Goal: Answer question/provide support

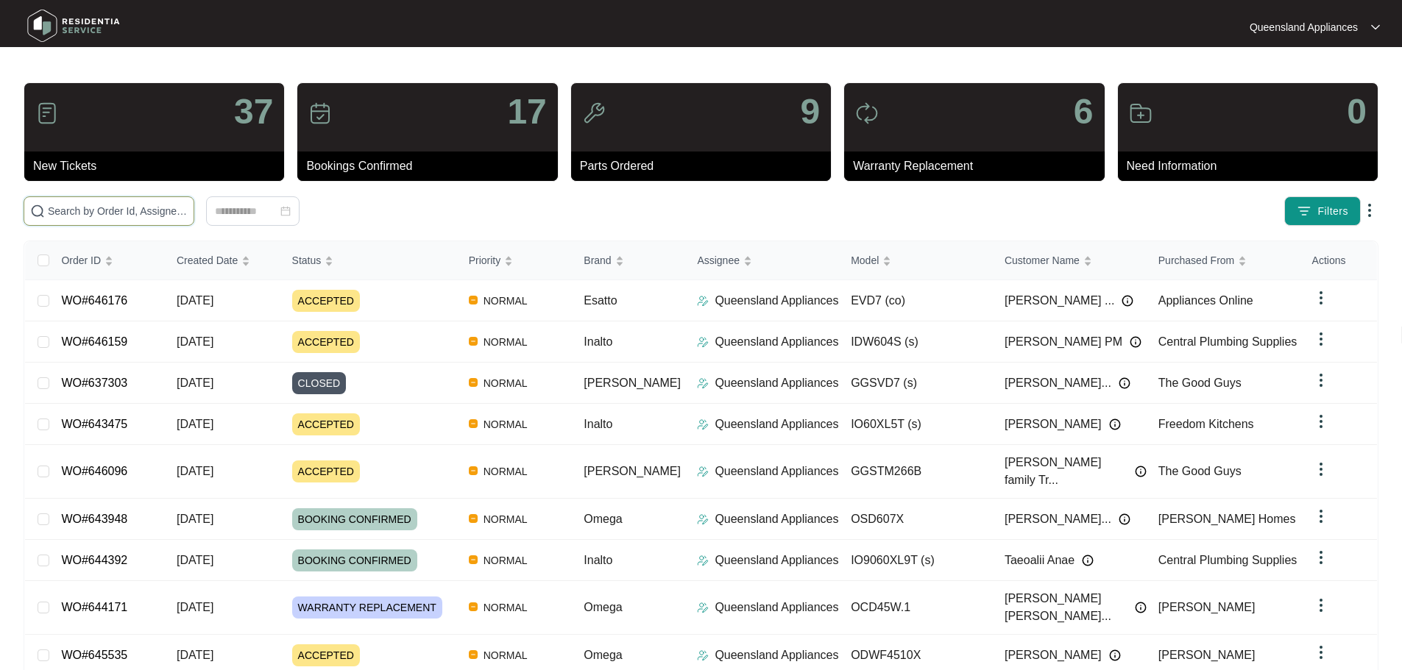
click at [188, 207] on input "text" at bounding box center [118, 211] width 140 height 16
paste input "645535"
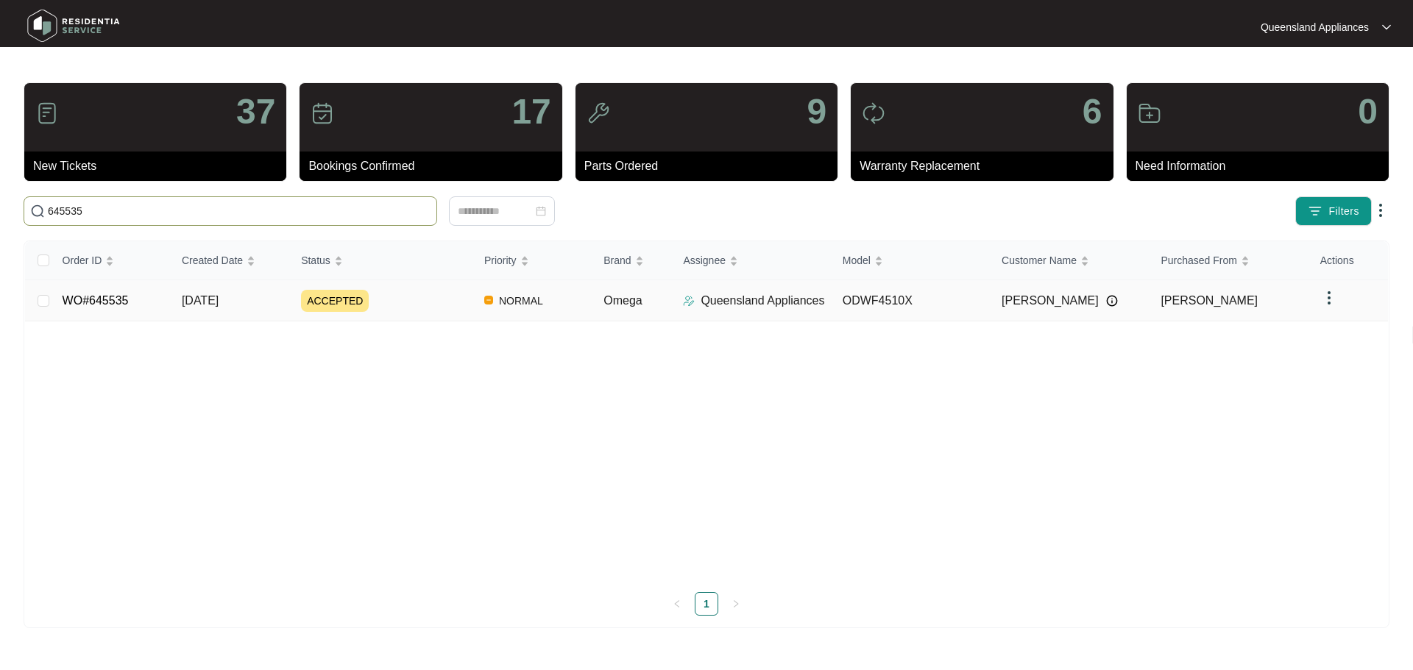
type input "645535"
click at [97, 294] on link "WO#645535" at bounding box center [96, 300] width 66 height 13
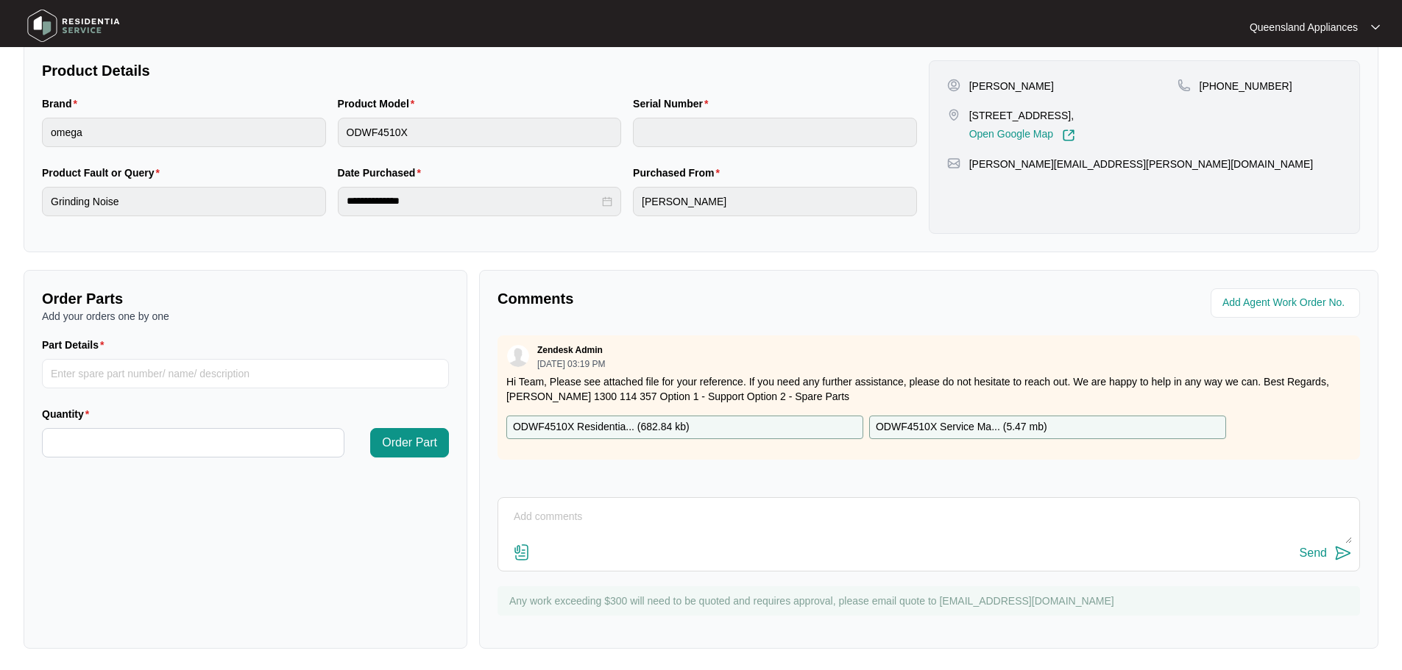
scroll to position [306, 0]
click at [551, 514] on textarea at bounding box center [928, 522] width 846 height 38
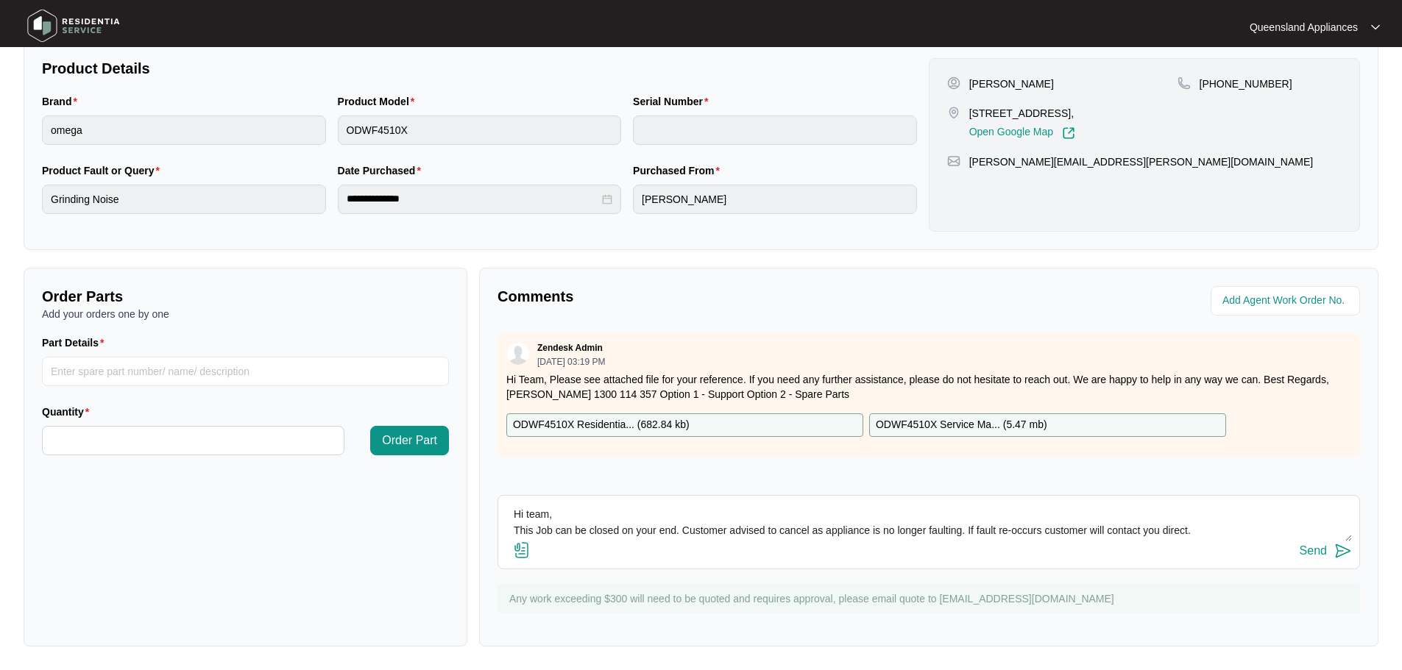
click at [959, 529] on textarea "Hi team, This Job can be closed on your end. Customer advised to cancel as appl…" at bounding box center [928, 522] width 846 height 38
click at [963, 529] on textarea "Hi team, This Job can be closed on your end. Customer advised to cancel as appl…" at bounding box center [928, 522] width 846 height 38
click at [1313, 530] on textarea "Hi team, This Job can be closed on your end. Customer advised to cancel as appl…" at bounding box center [928, 522] width 846 height 38
click at [1316, 530] on textarea "Hi team, This Job can be closed on your end. Customer advised to cancel as appl…" at bounding box center [928, 522] width 846 height 38
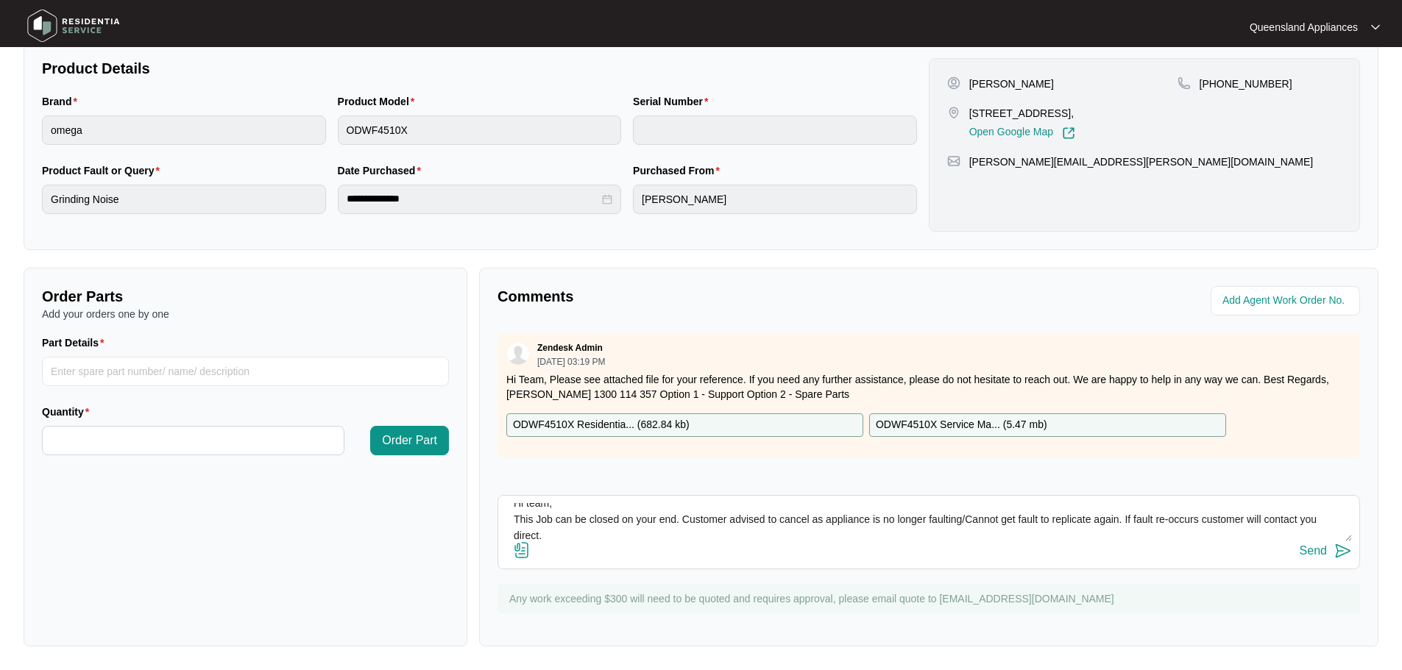
click at [543, 536] on textarea "Hi team, This Job can be closed on your end. Customer advised to cancel as appl…" at bounding box center [928, 522] width 846 height 38
click at [631, 534] on textarea "Hi team, This Job can be closed on your end. Customer advised to cancel as appl…" at bounding box center [928, 522] width 846 height 38
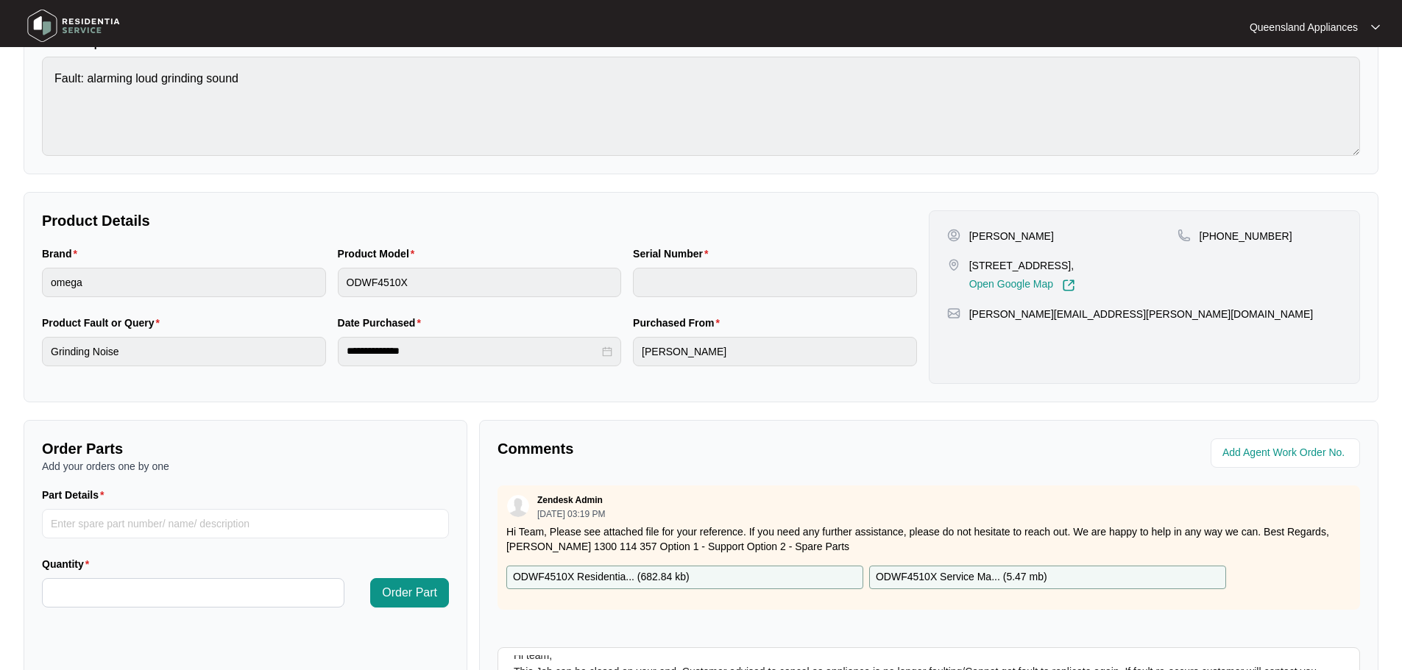
scroll to position [306, 0]
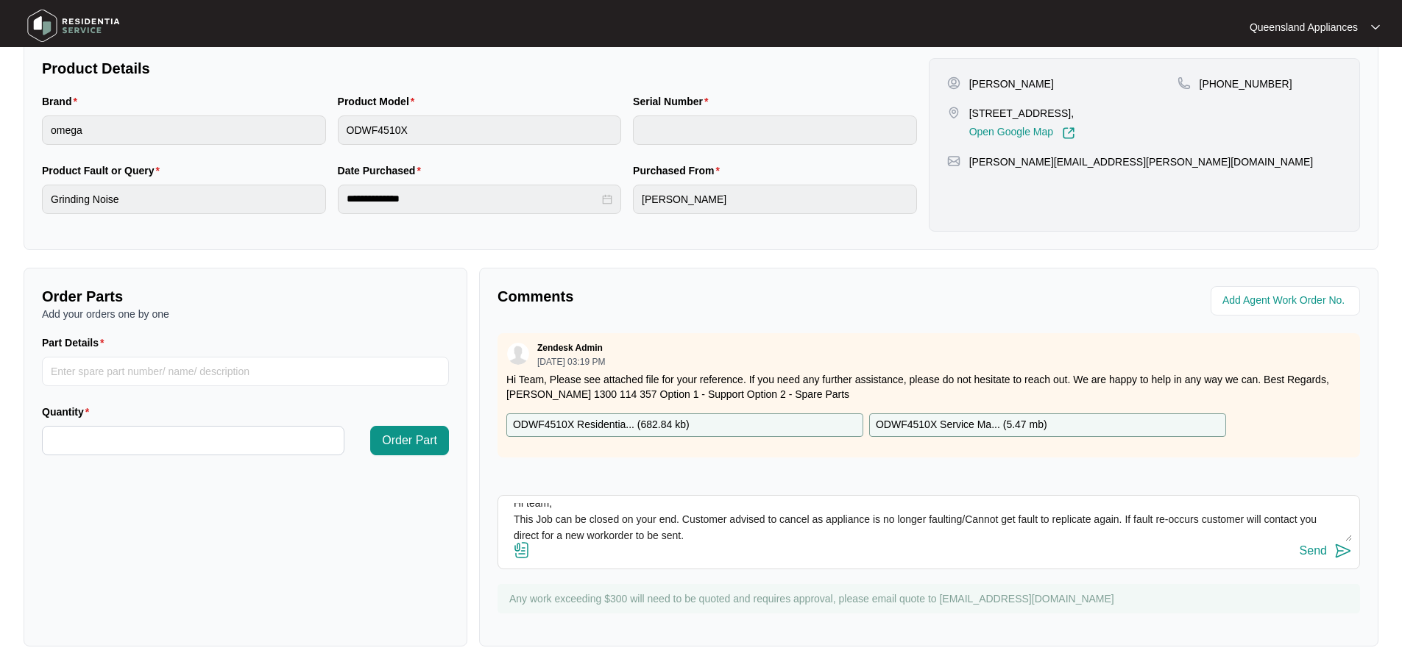
click at [702, 518] on textarea "Hi team, This Job can be closed on your end. Customer advised to cancel as appl…" at bounding box center [928, 522] width 846 height 38
click at [703, 518] on textarea "Hi team, This Job can be closed on your end. Customer advised to cancel as appl…" at bounding box center [928, 522] width 846 height 38
click at [729, 518] on textarea "Hi team, This Job can be closed on your end. Customer advised to cancel as appl…" at bounding box center [928, 522] width 846 height 38
click at [1238, 520] on textarea "Hi team, This Job can be closed on your end. Customer [PERSON_NAME] advised to …" at bounding box center [928, 522] width 846 height 38
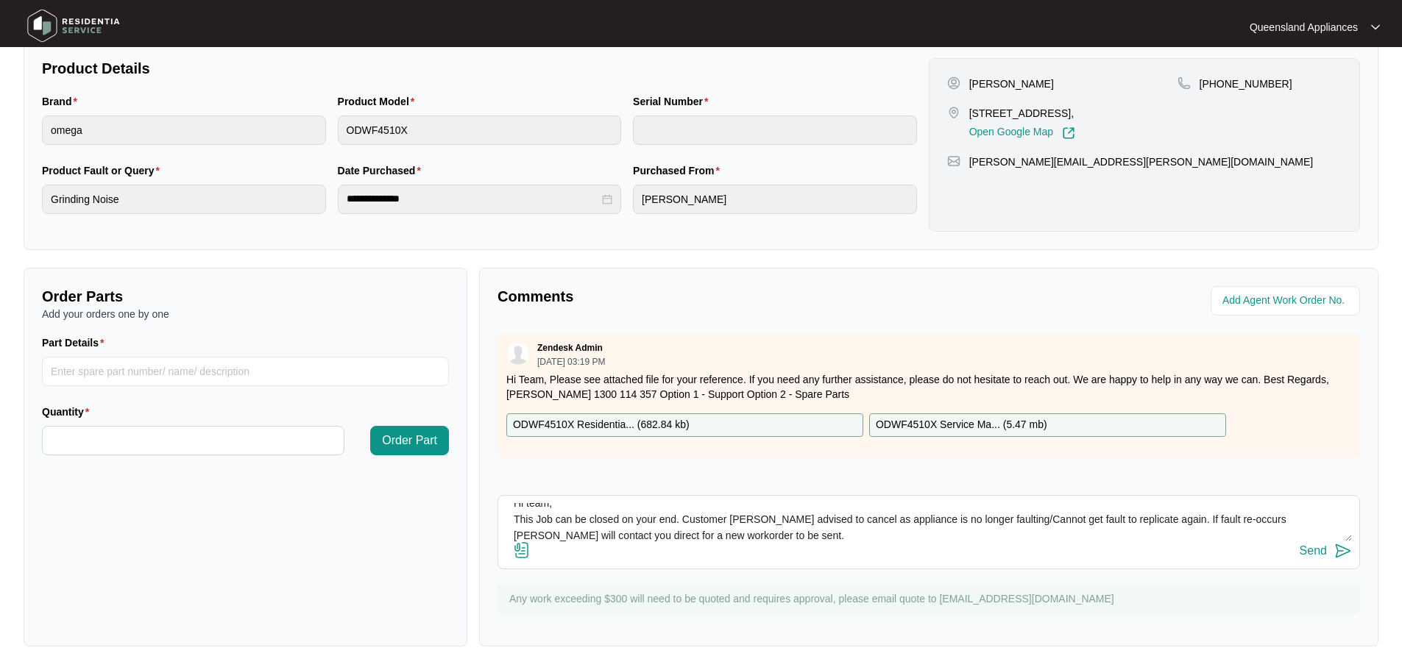
type textarea "Hi team, This Job can be closed on your end. Customer [PERSON_NAME] advised to …"
click at [1346, 553] on img at bounding box center [1343, 551] width 18 height 18
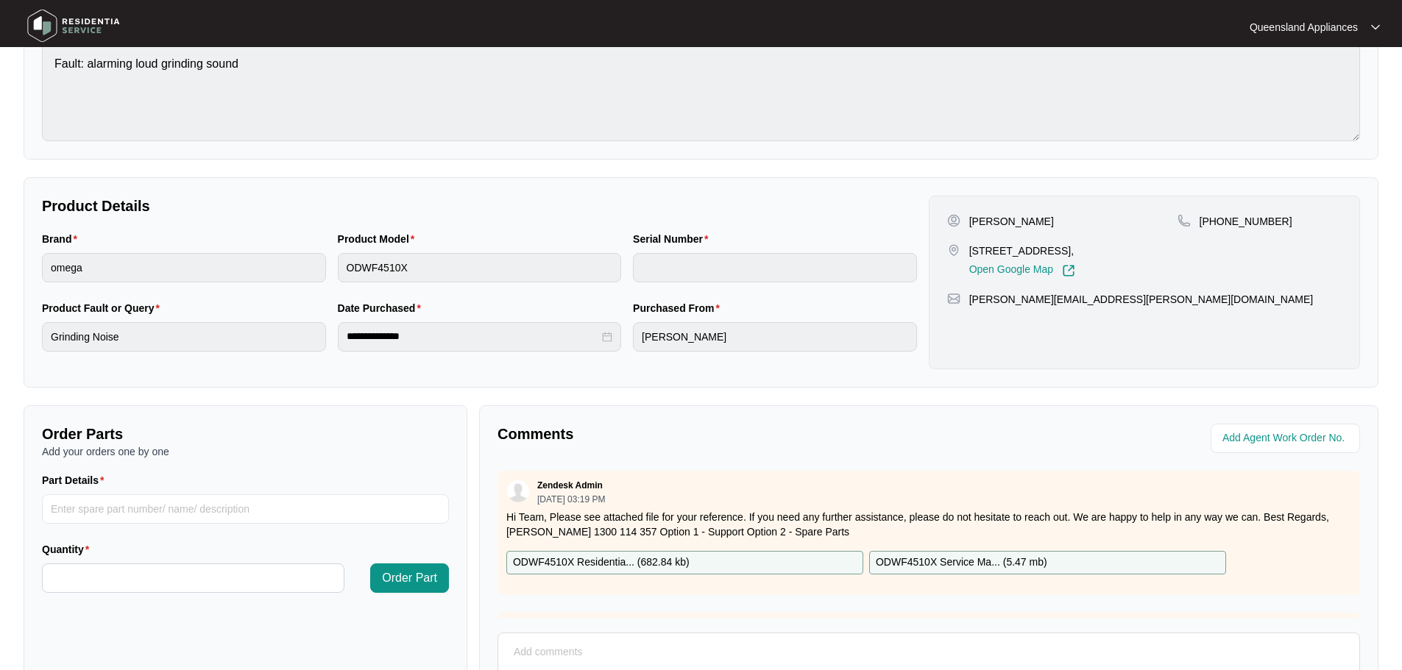
scroll to position [0, 0]
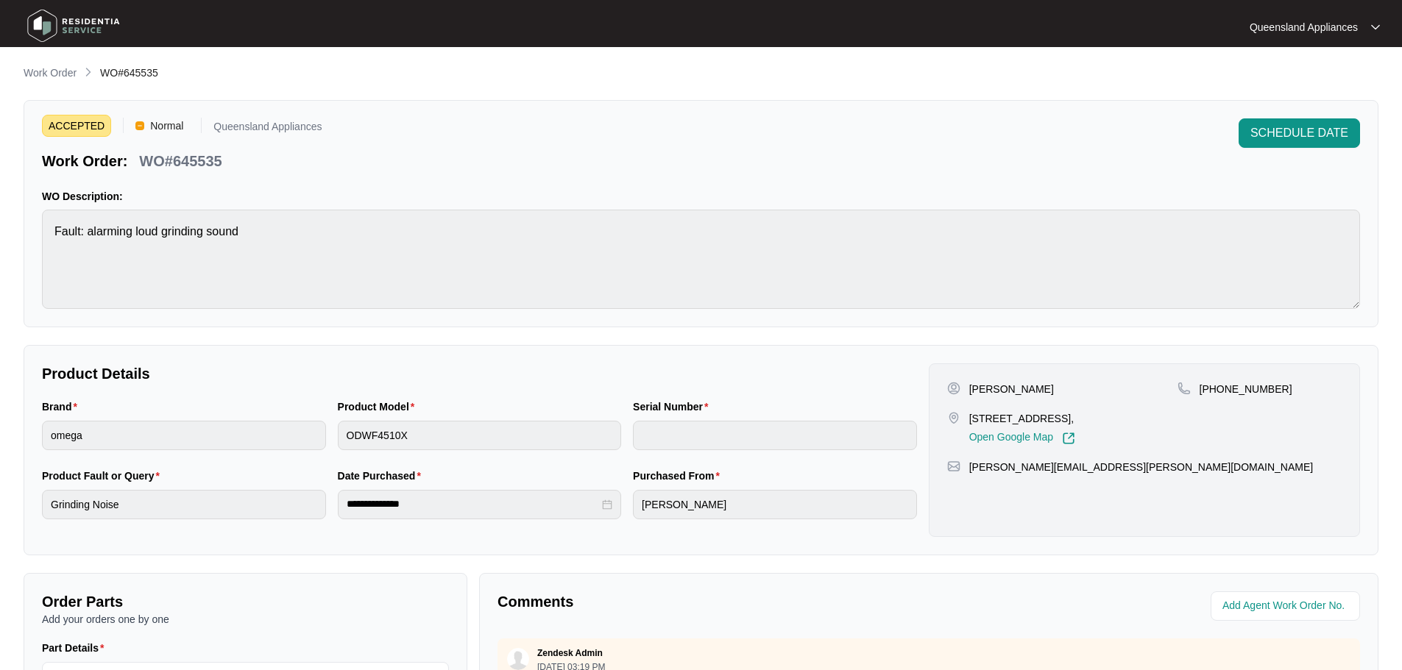
click at [203, 171] on div "ACCEPTED Normal Queensland Appliances Work Order: WO#645535 SCHEDULE DATE WO De…" at bounding box center [701, 213] width 1355 height 227
click at [207, 160] on p "WO#645535" at bounding box center [180, 161] width 82 height 21
copy p "645535"
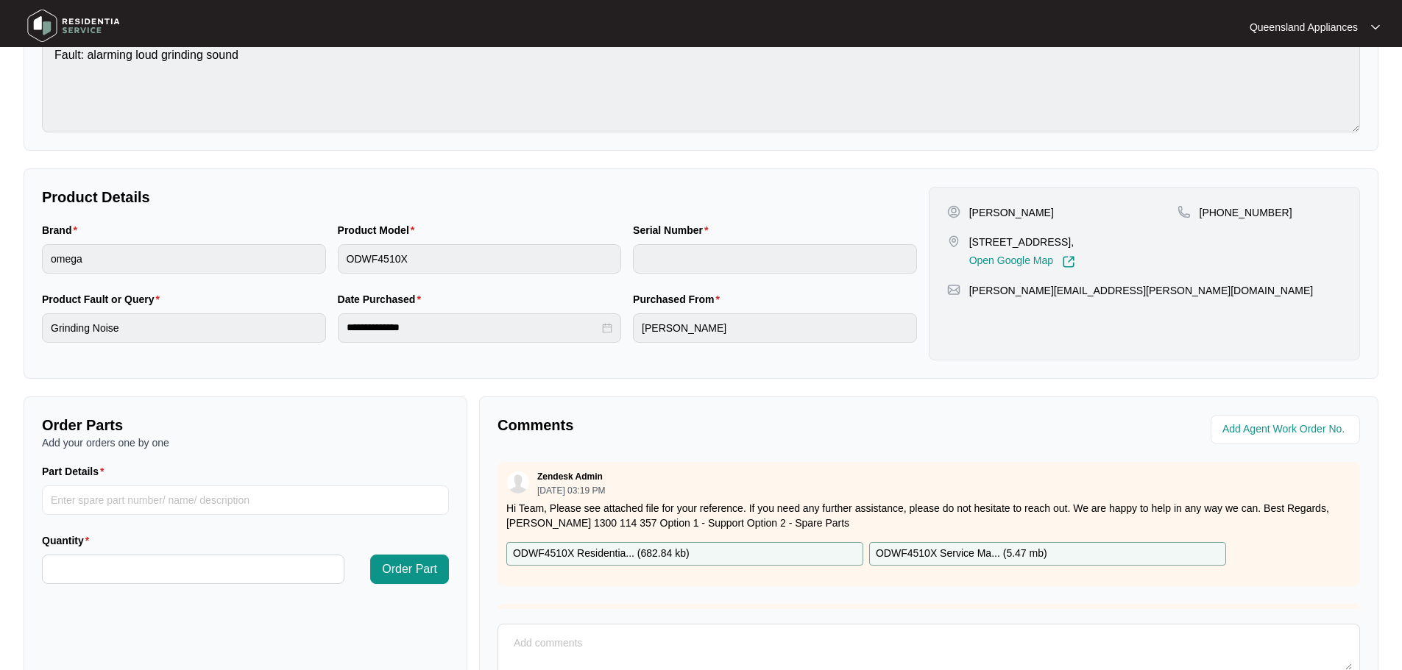
scroll to position [294, 0]
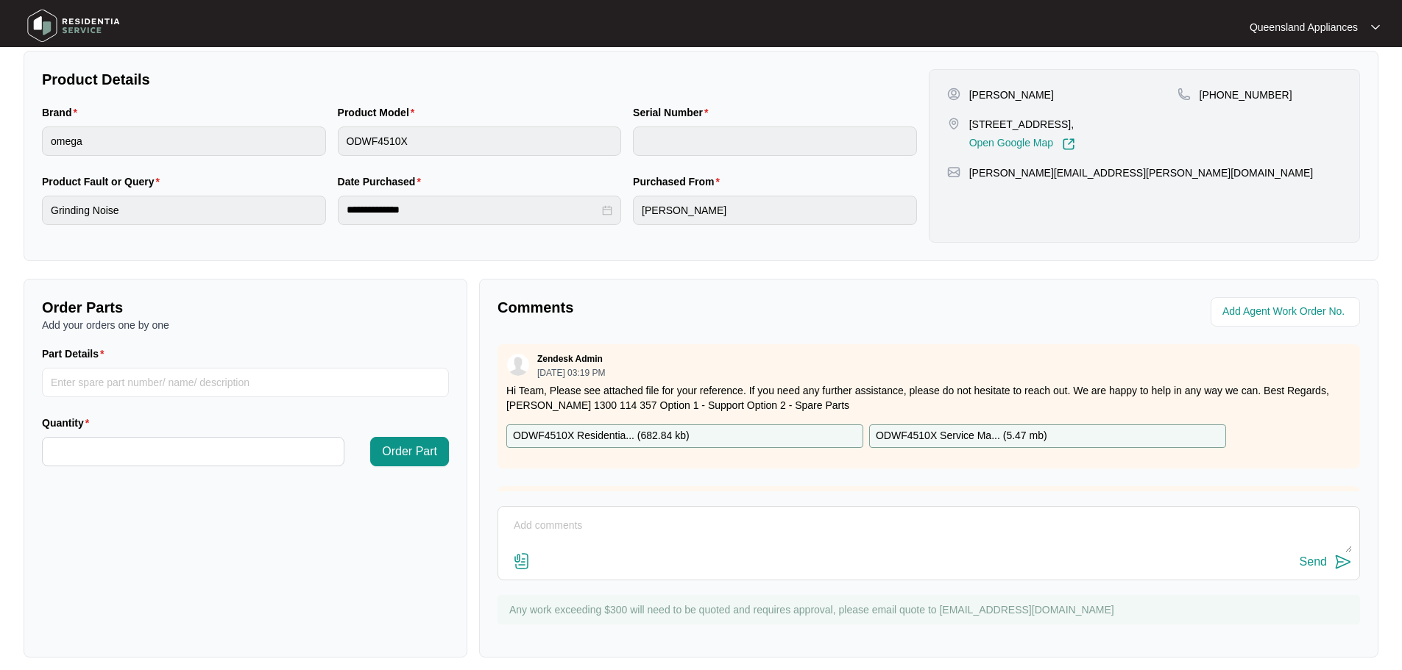
click at [713, 565] on div "Send" at bounding box center [928, 563] width 846 height 20
click at [632, 543] on textarea at bounding box center [928, 533] width 846 height 38
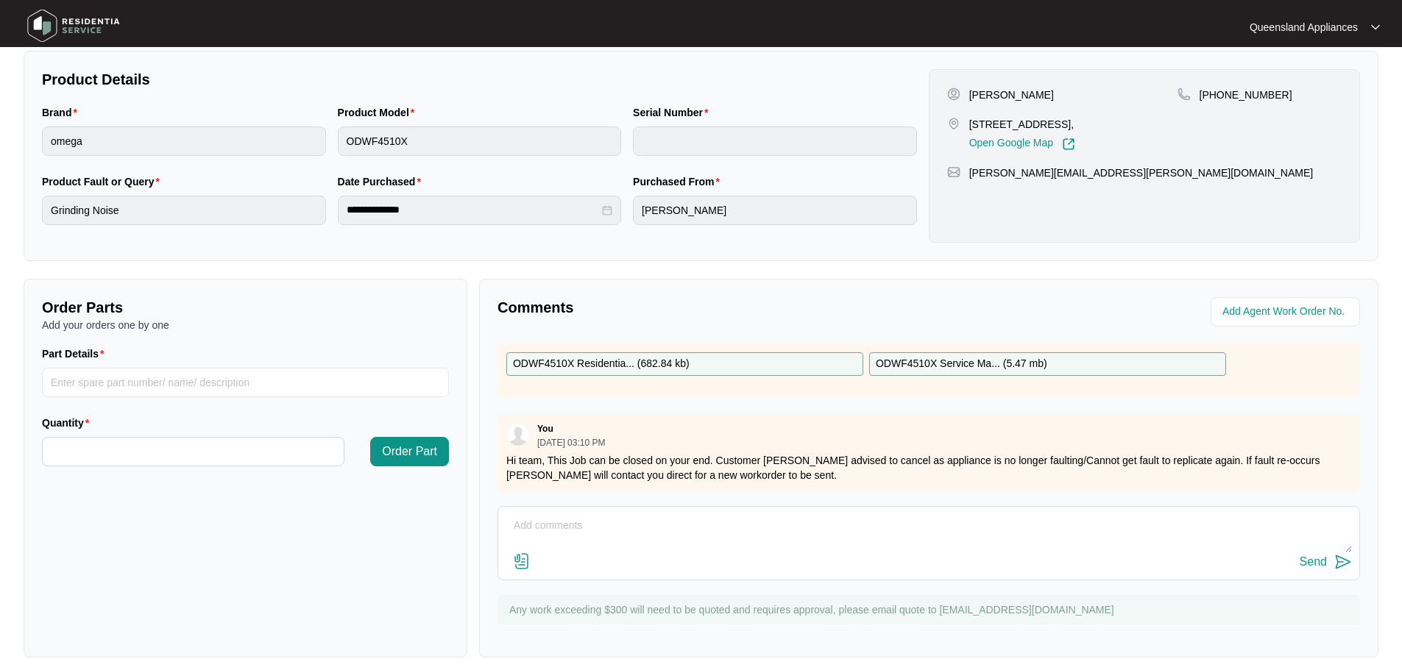
scroll to position [83, 0]
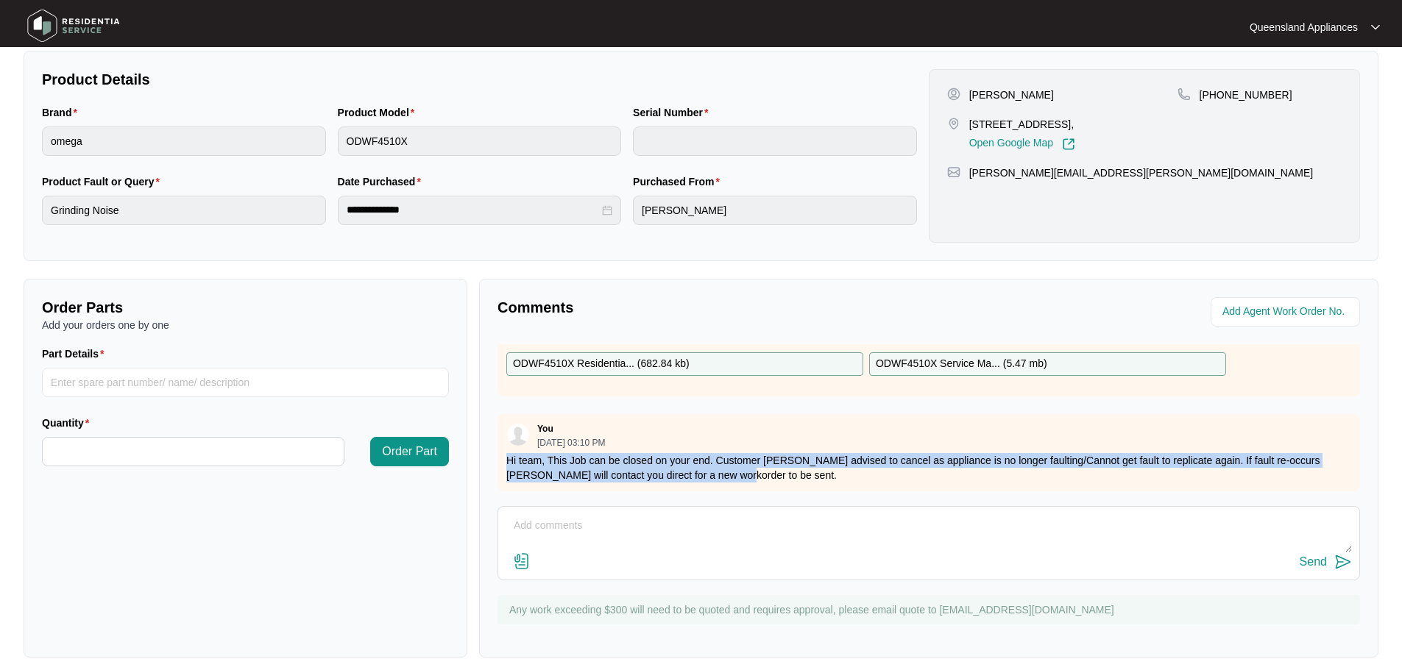
drag, startPoint x: 699, startPoint y: 468, endPoint x: 494, endPoint y: 447, distance: 205.7
click at [494, 447] on div "Comments Zendesk Admin [DATE] 03:19 PM Hi Team, Please see attached file for yo…" at bounding box center [928, 468] width 899 height 379
copy p "Hi team, This Job can be closed on your end. Customer [PERSON_NAME] advised to …"
